Goal: Find specific page/section: Find specific page/section

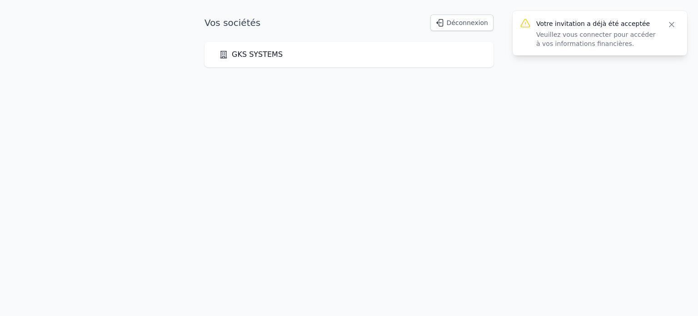
click at [671, 24] on icon "button" at bounding box center [671, 24] width 9 height 9
click at [247, 58] on link "GKS SYSTEMS" at bounding box center [251, 54] width 64 height 11
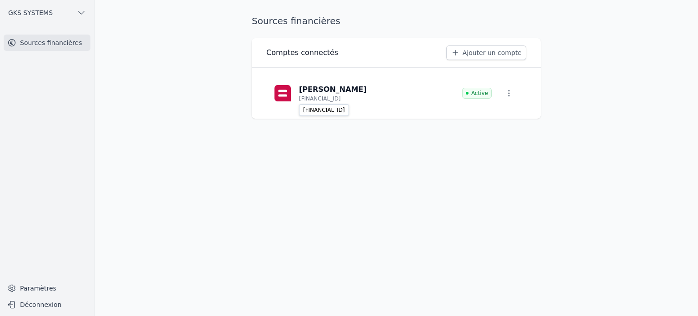
click at [358, 95] on div "[FINANCIAL_ID]" at bounding box center [333, 98] width 68 height 7
